Goal: Transaction & Acquisition: Purchase product/service

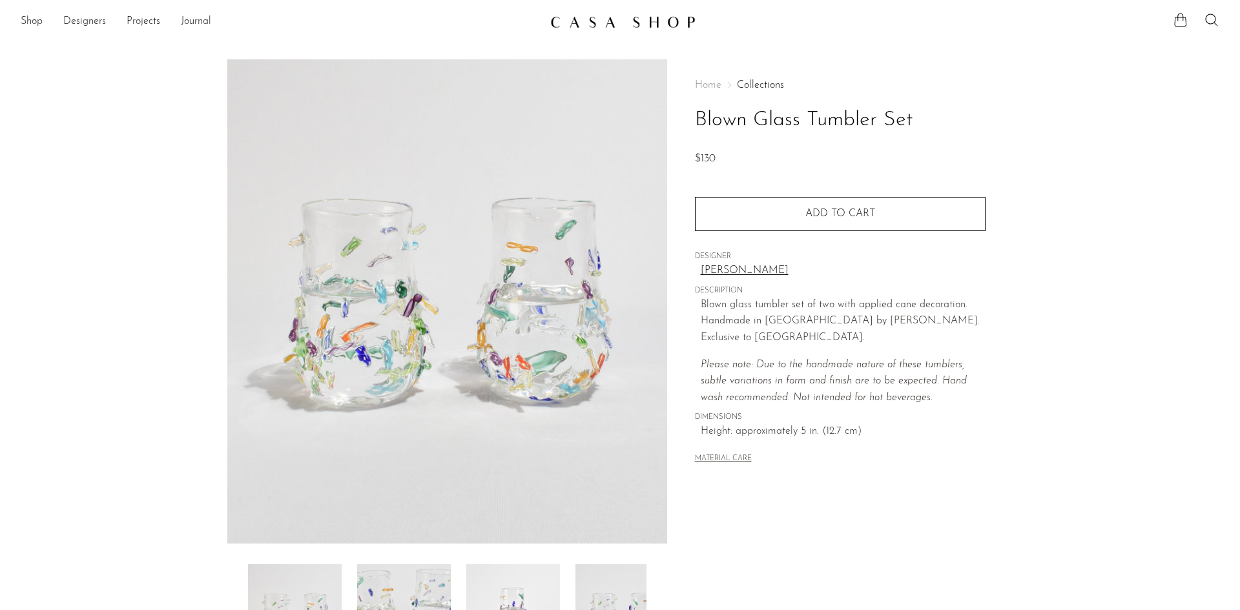
click at [410, 329] on img at bounding box center [447, 301] width 440 height 484
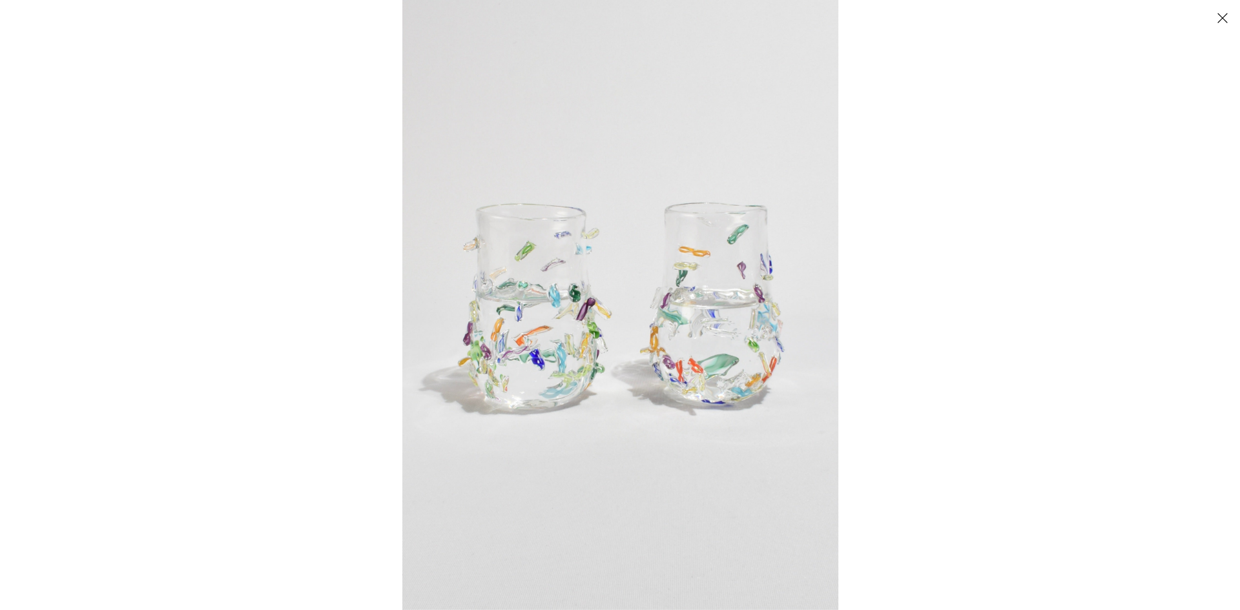
click at [641, 271] on img at bounding box center [620, 305] width 436 height 610
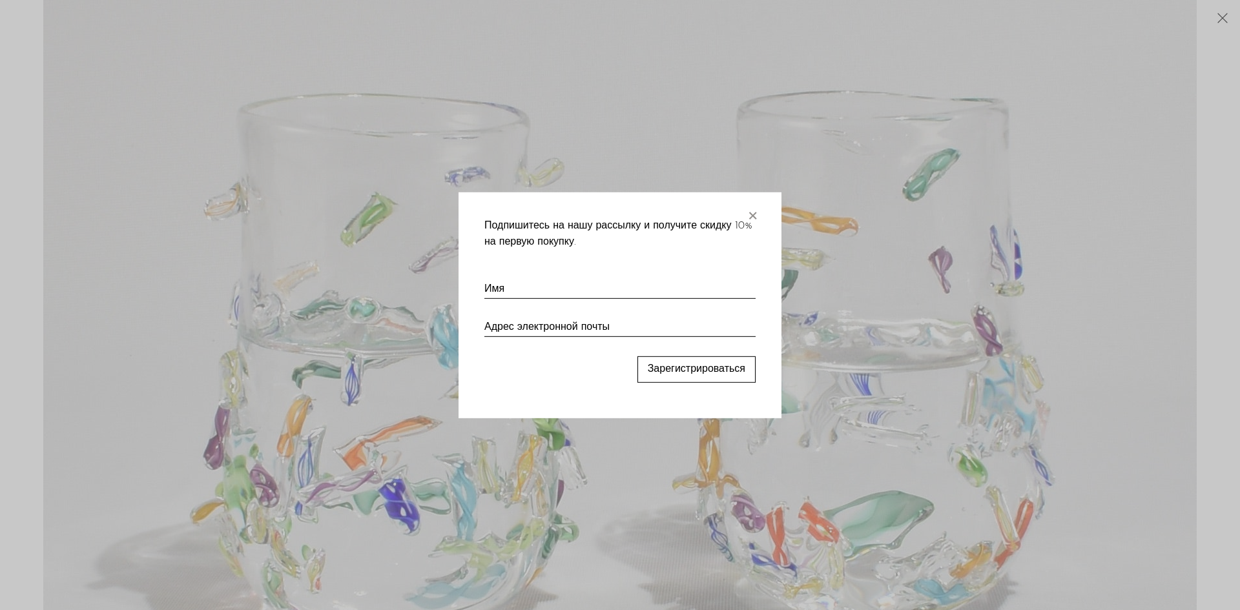
click at [752, 214] on font "×" at bounding box center [752, 213] width 13 height 26
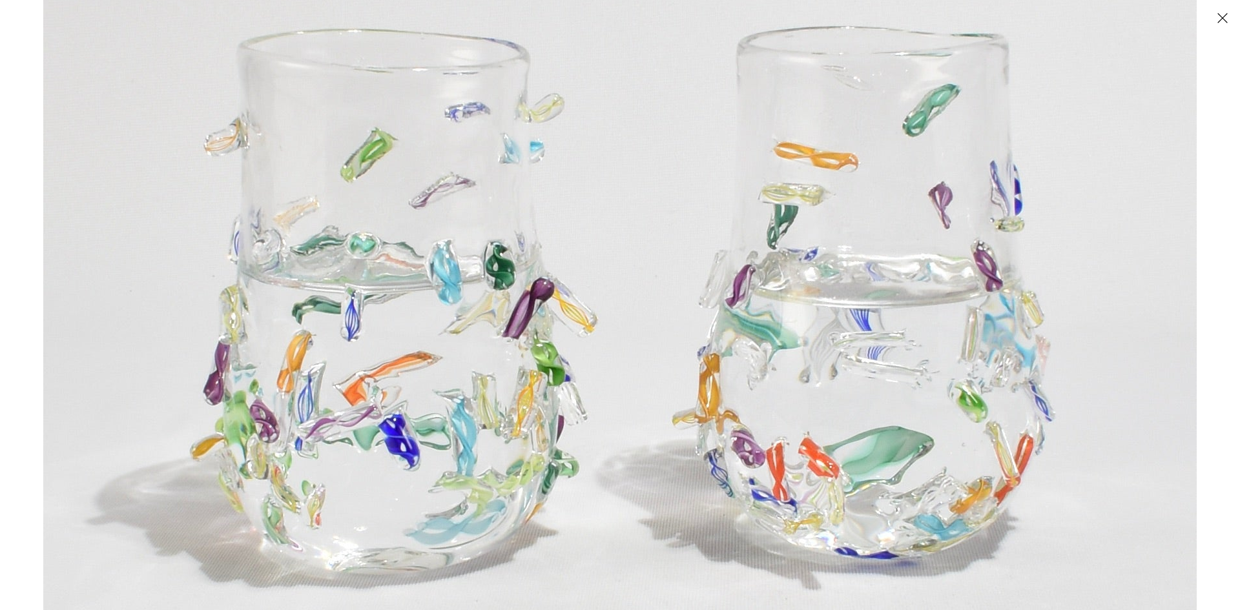
click at [1222, 19] on button "Закрывать" at bounding box center [1222, 17] width 23 height 23
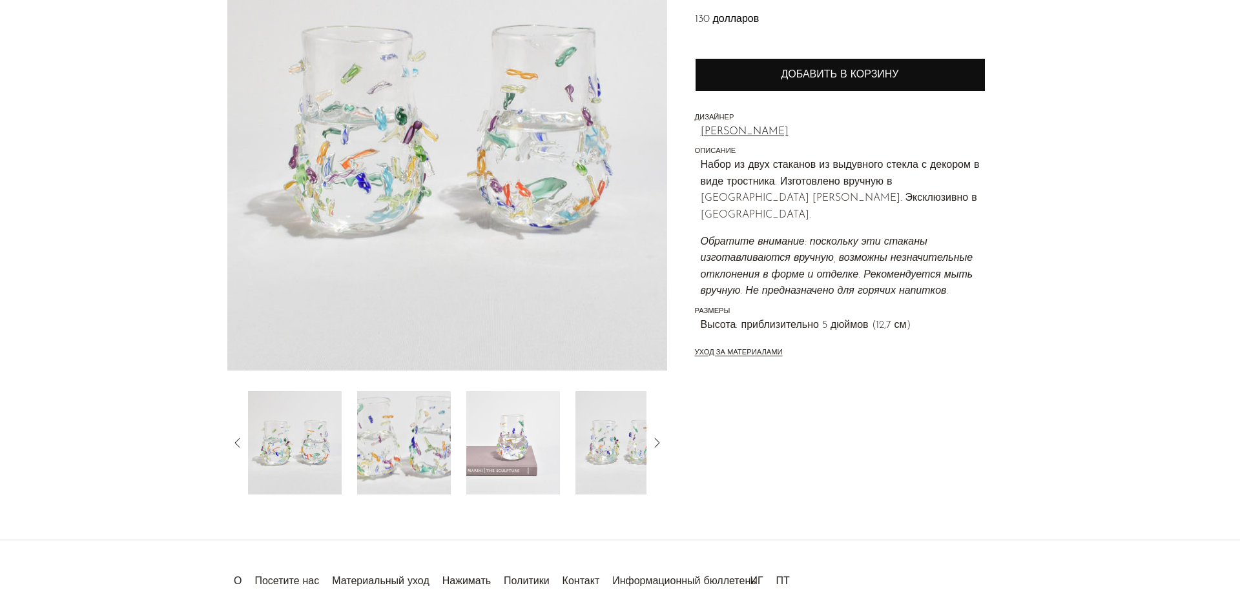
scroll to position [231, 0]
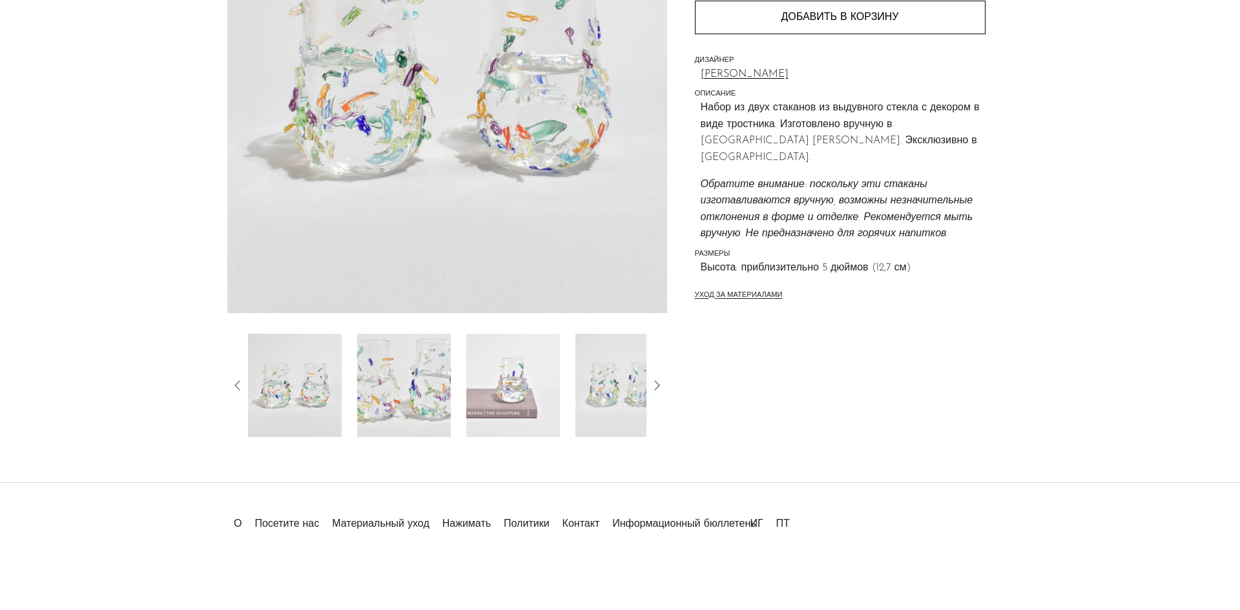
click at [389, 399] on img at bounding box center [404, 385] width 94 height 103
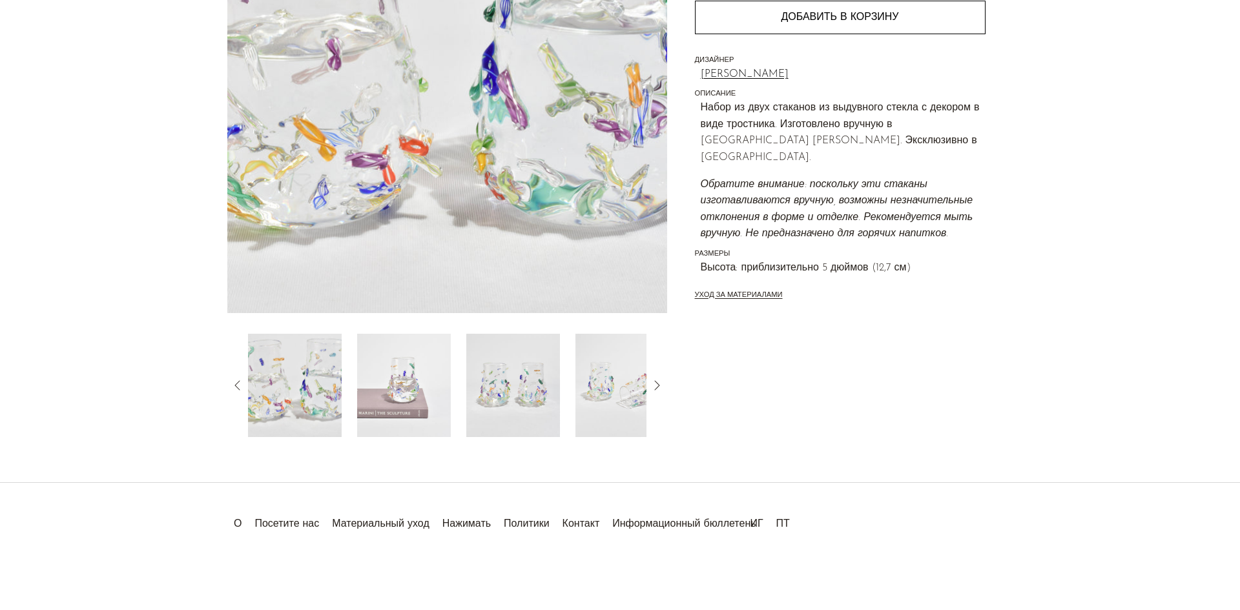
click at [538, 380] on img at bounding box center [513, 385] width 94 height 103
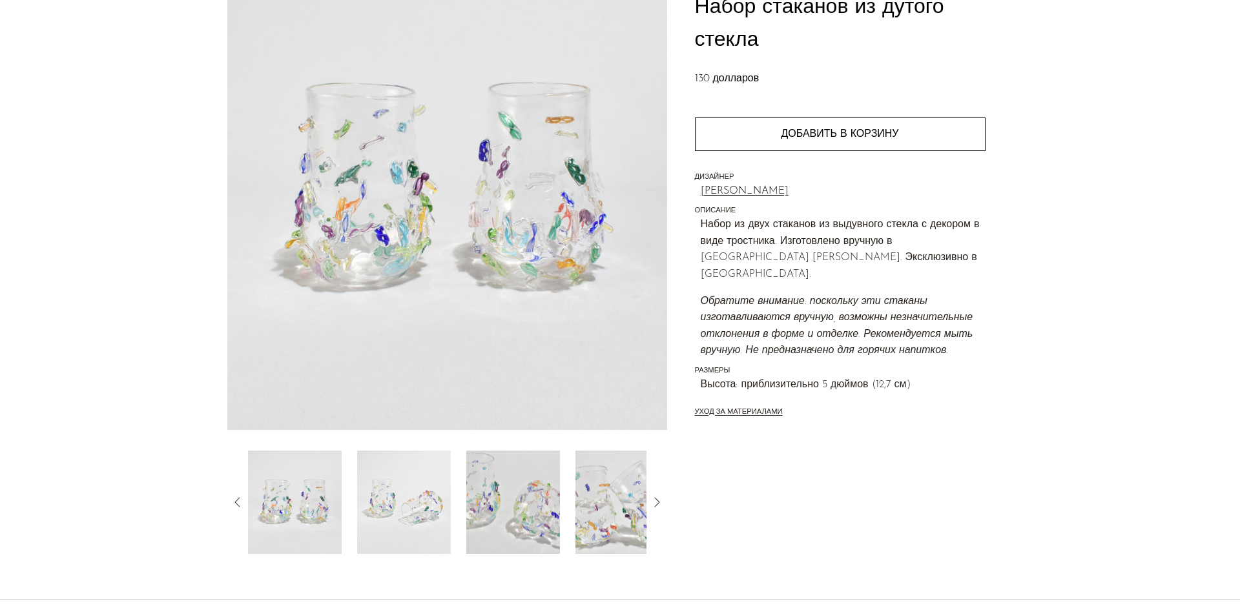
scroll to position [101, 0]
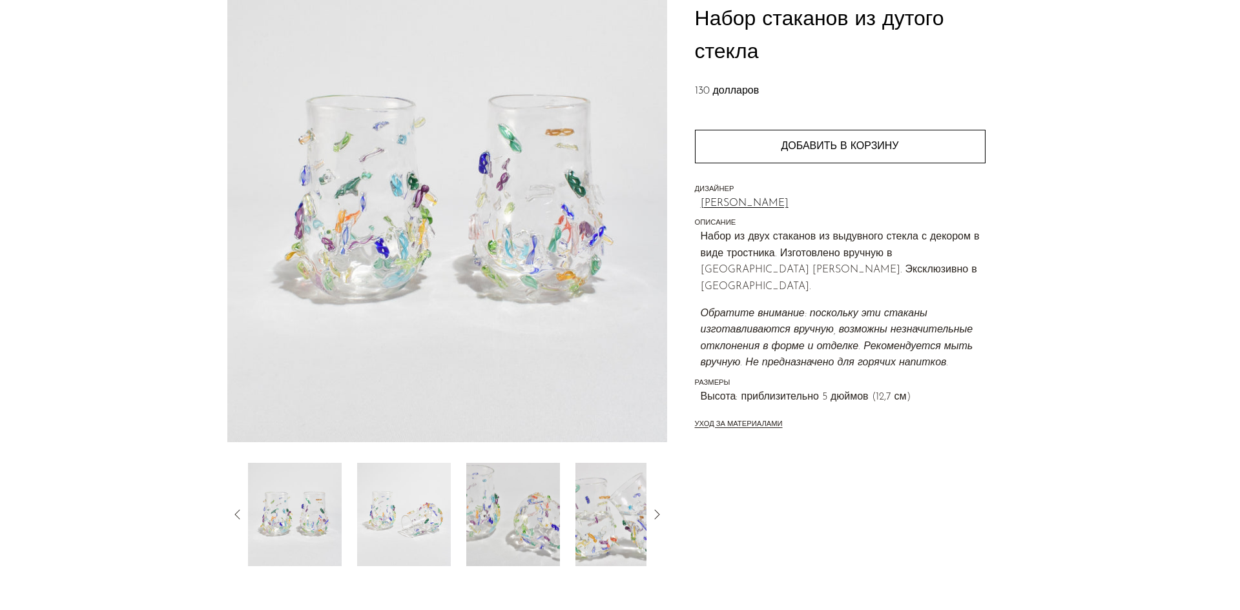
click at [502, 502] on img at bounding box center [513, 514] width 94 height 103
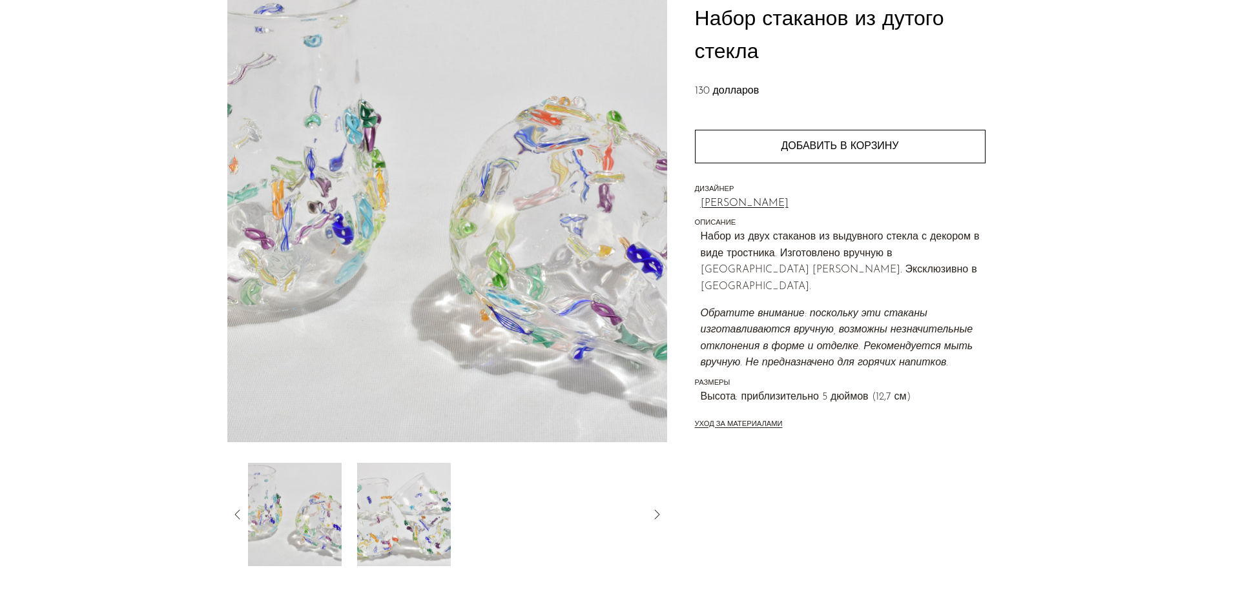
click at [389, 509] on img at bounding box center [404, 514] width 94 height 103
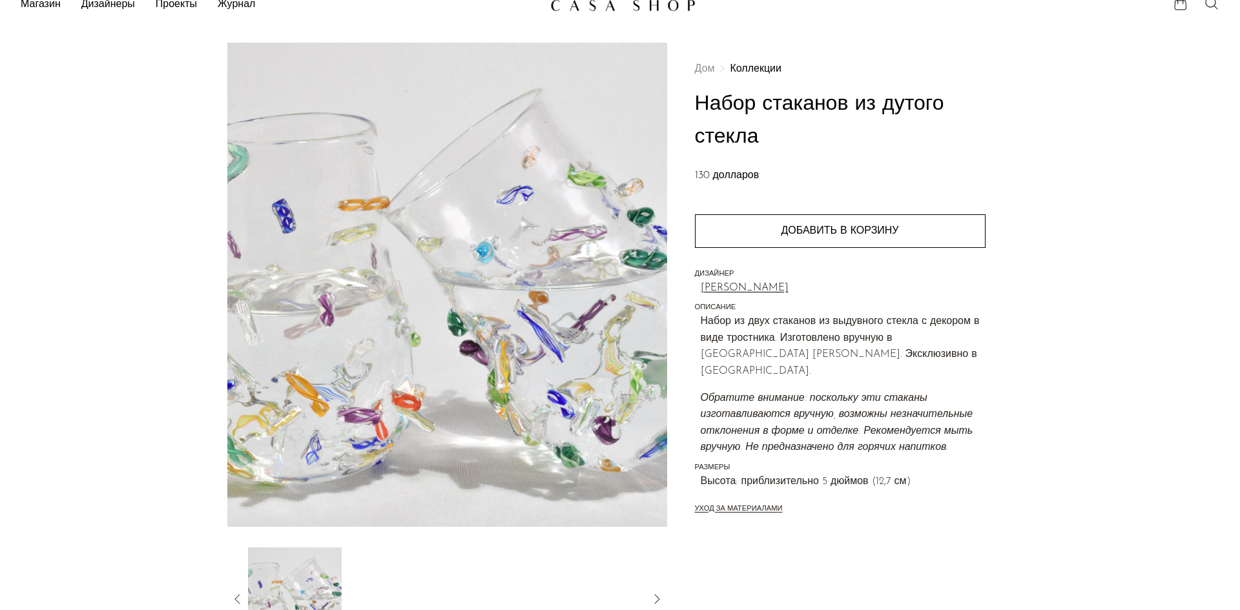
scroll to position [0, 0]
